Goal: Task Accomplishment & Management: Complete application form

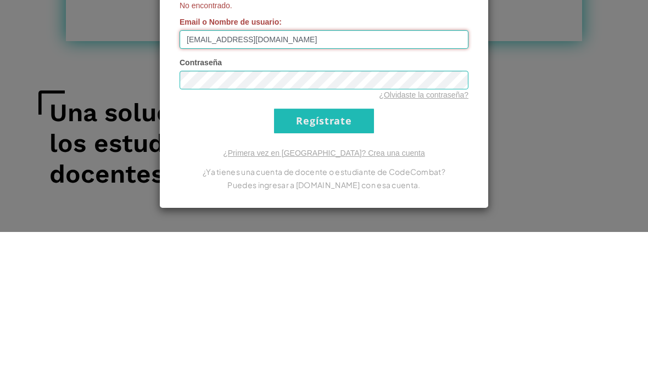
click at [245, 189] on input "[EMAIL_ADDRESS][DOMAIN_NAME]" at bounding box center [324, 198] width 289 height 19
click at [254, 189] on input "[EMAIL_ADDRESS][DOMAIN_NAME]" at bounding box center [324, 198] width 289 height 19
click at [326, 189] on input "[EMAIL_ADDRESS][DOMAIN_NAME]" at bounding box center [324, 198] width 289 height 19
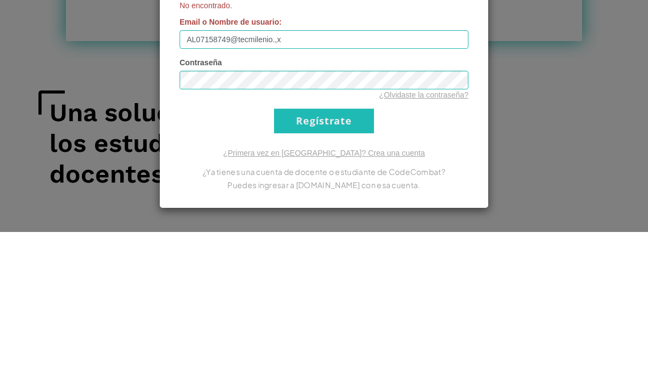
click at [340, 216] on div "Contraseña ¿Olvidaste la contraseña?" at bounding box center [324, 237] width 289 height 43
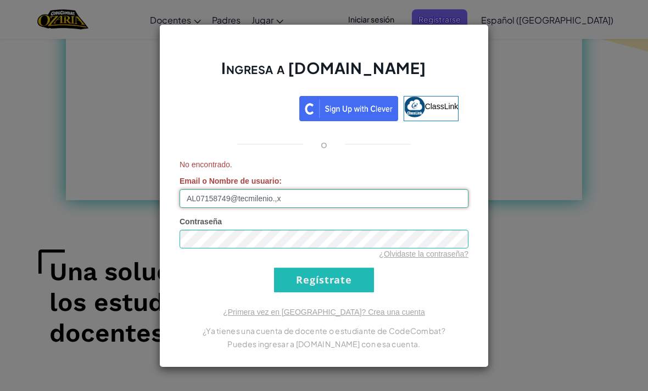
click at [316, 208] on input "AL07158749@tecmilenio.,x" at bounding box center [324, 198] width 289 height 19
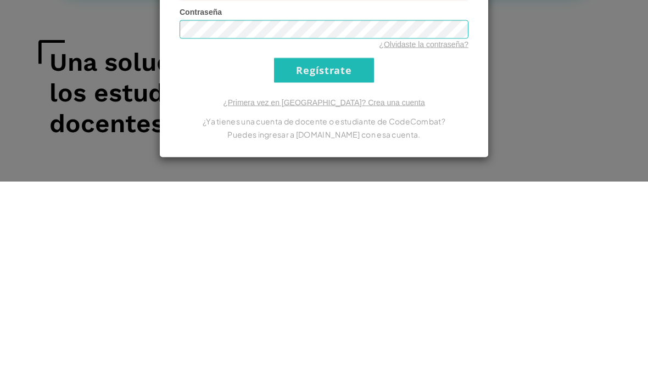
click at [362, 189] on input "AL07158749@tecmilenio.,x" at bounding box center [324, 198] width 289 height 19
type input "[EMAIL_ADDRESS][DOMAIN_NAME]"
click at [331, 268] on input "Regístrate" at bounding box center [324, 280] width 100 height 25
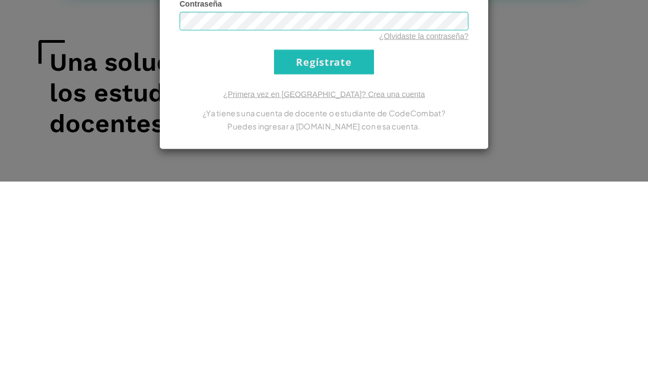
scroll to position [922, 0]
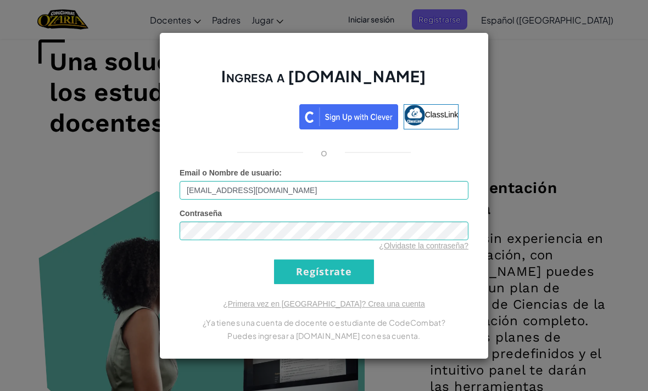
click at [328, 311] on div "Ingresa a [DOMAIN_NAME] ClassLink o Email o Nombre de usuario : [EMAIL_ADDRESS]…" at bounding box center [323, 195] width 329 height 327
click at [333, 284] on input "Regístrate" at bounding box center [324, 272] width 100 height 25
